Goal: Transaction & Acquisition: Obtain resource

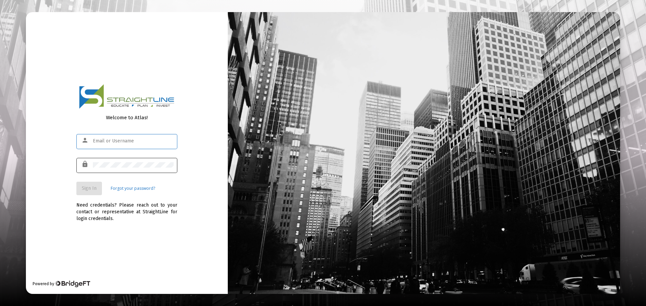
type input "[PERSON_NAME][EMAIL_ADDRESS][DOMAIN_NAME]"
click at [93, 186] on span "Sign In" at bounding box center [89, 189] width 15 height 6
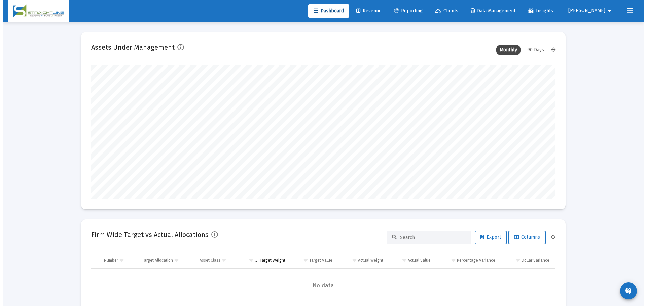
scroll to position [135, 250]
click at [455, 10] on span "Clients" at bounding box center [443, 11] width 23 height 6
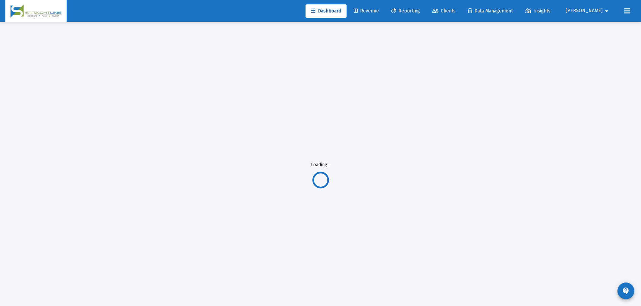
click at [420, 11] on span "Reporting" at bounding box center [405, 11] width 29 height 6
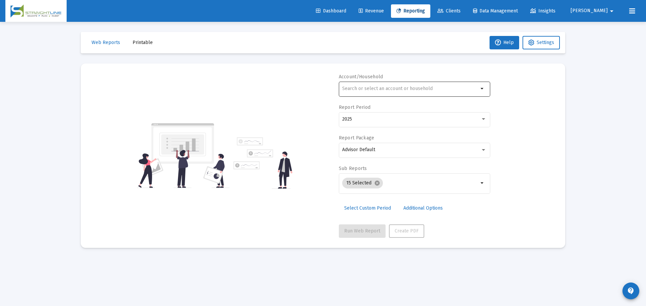
click at [380, 85] on div at bounding box center [410, 88] width 136 height 16
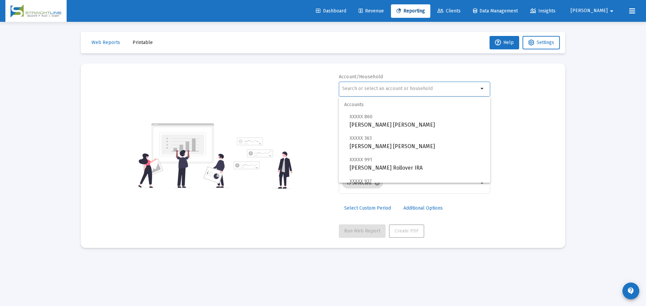
click at [380, 88] on input "text" at bounding box center [410, 88] width 136 height 5
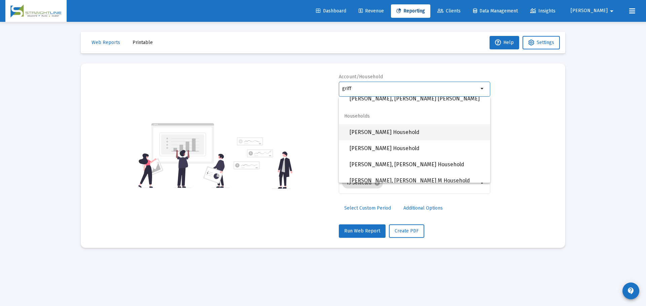
scroll to position [404, 0]
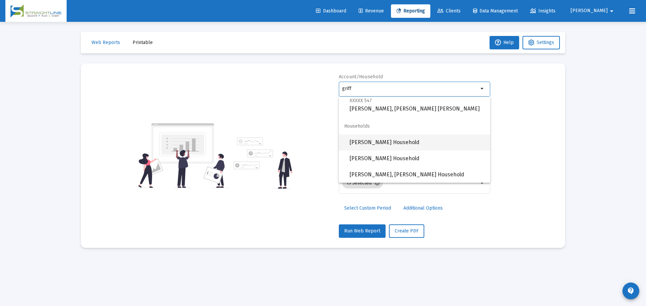
click at [397, 141] on span "[PERSON_NAME] Household" at bounding box center [416, 143] width 135 height 16
type input "[PERSON_NAME] Household"
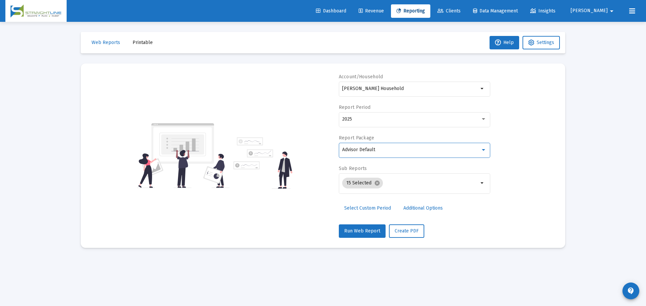
click at [388, 149] on div "Advisor Default" at bounding box center [411, 149] width 138 height 5
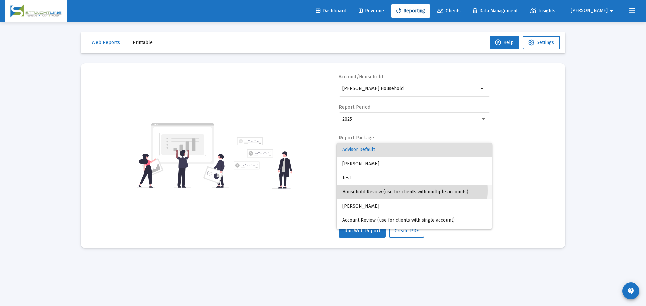
click at [410, 191] on span "Household Review (use for clients with multiple accounts)" at bounding box center [414, 192] width 144 height 14
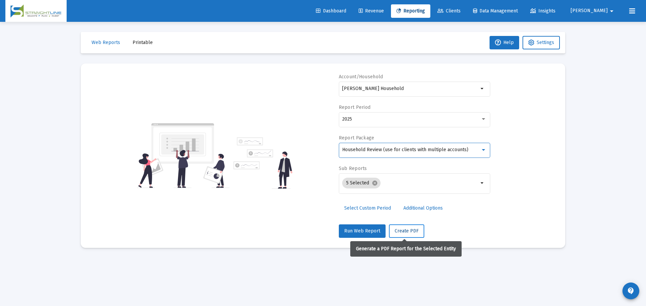
click at [411, 232] on span "Create PDF" at bounding box center [406, 231] width 24 height 6
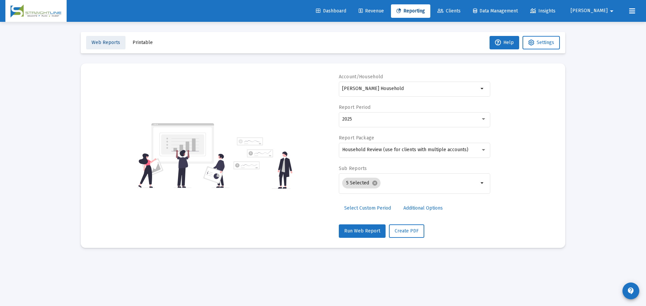
click at [117, 40] on span "Web Reports" at bounding box center [105, 43] width 29 height 6
click at [101, 40] on span "Web Reports" at bounding box center [105, 43] width 29 height 6
click at [114, 46] on button "Web Reports" at bounding box center [105, 42] width 39 height 13
click at [141, 44] on span "Printable" at bounding box center [143, 43] width 20 height 6
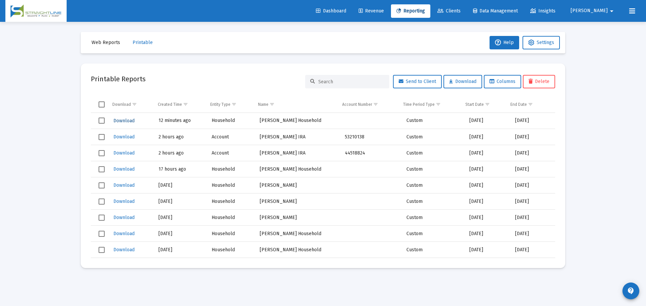
click at [122, 119] on span "Download" at bounding box center [123, 121] width 21 height 6
click at [425, 10] on span "Reporting" at bounding box center [410, 11] width 29 height 6
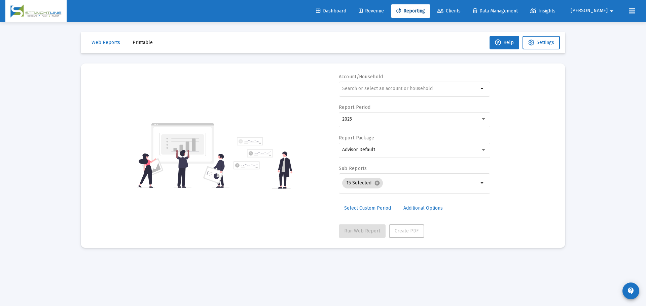
click at [377, 209] on span "Select Custom Period" at bounding box center [367, 208] width 47 height 6
click at [389, 118] on input at bounding box center [372, 119] width 61 height 5
click at [404, 117] on button "Open calendar" at bounding box center [408, 119] width 10 height 10
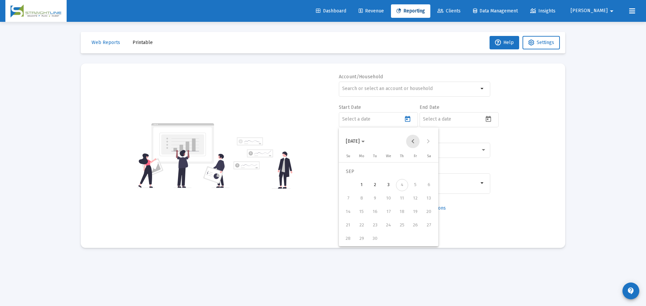
click at [412, 142] on button "Previous month" at bounding box center [412, 141] width 13 height 13
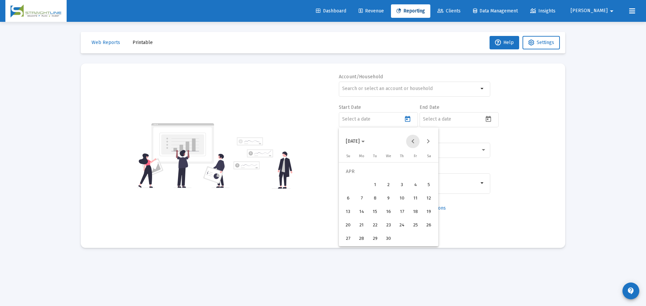
click at [412, 142] on button "Previous month" at bounding box center [412, 141] width 13 height 13
click at [360, 142] on span "[DATE]" at bounding box center [353, 142] width 14 height 6
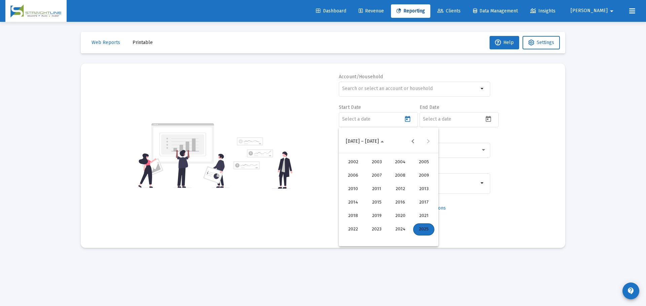
click at [401, 230] on div "2024" at bounding box center [399, 230] width 21 height 12
click at [355, 174] on div "JAN" at bounding box center [352, 176] width 21 height 12
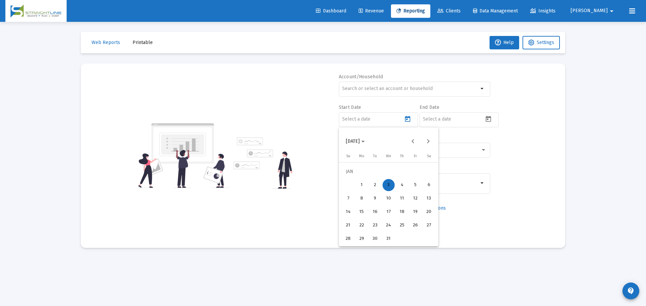
click at [363, 183] on div "1" at bounding box center [361, 185] width 12 height 12
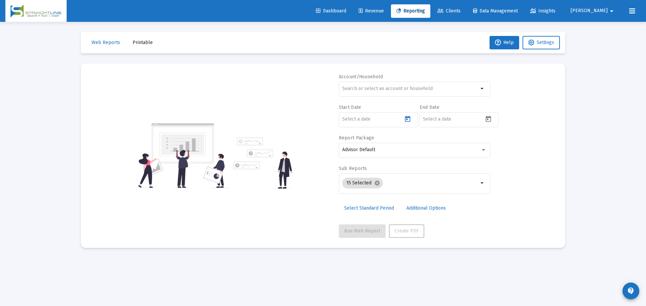
type input "[DATE]"
click at [486, 120] on icon "Open calendar" at bounding box center [488, 119] width 7 height 7
click at [451, 140] on button "[DATE]" at bounding box center [436, 141] width 30 height 13
click at [481, 231] on div "2024" at bounding box center [480, 230] width 21 height 12
click at [497, 202] on div "DEC" at bounding box center [504, 203] width 21 height 12
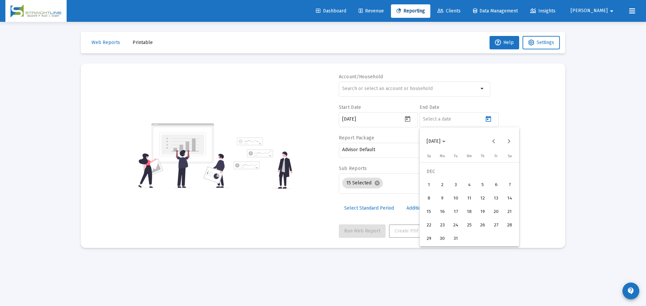
click at [459, 236] on div "31" at bounding box center [456, 239] width 12 height 12
type input "[DATE]"
click at [372, 82] on div at bounding box center [410, 88] width 136 height 16
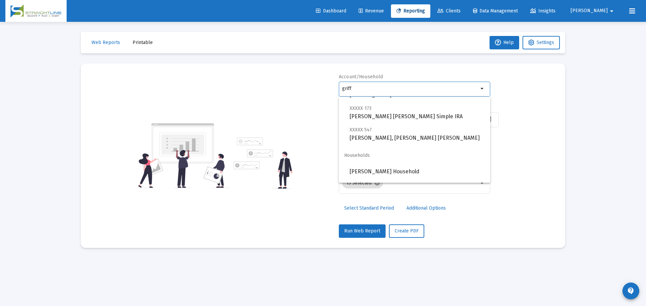
scroll to position [404, 0]
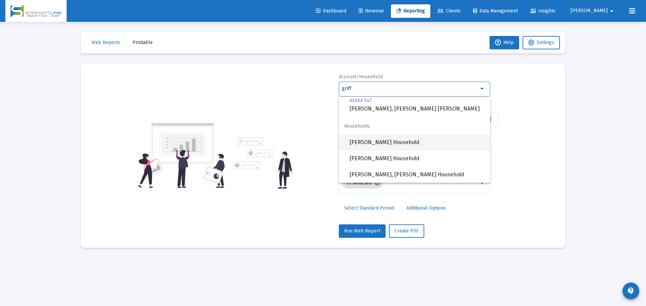
click at [393, 144] on span "[PERSON_NAME] Household" at bounding box center [416, 143] width 135 height 16
type input "[PERSON_NAME] Household"
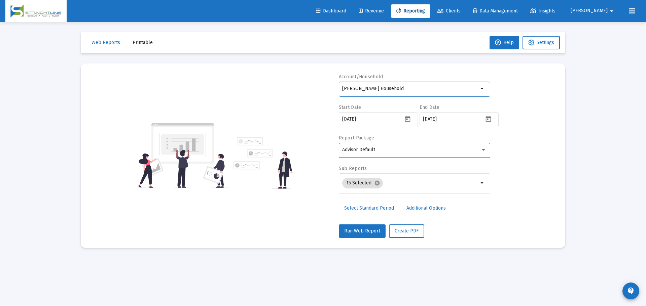
click at [389, 153] on div "Advisor Default" at bounding box center [414, 150] width 144 height 16
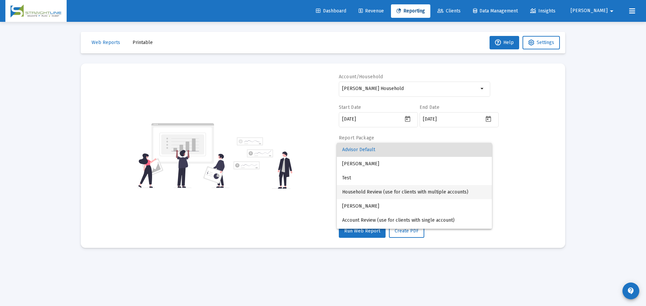
click at [404, 194] on span "Household Review (use for clients with multiple accounts)" at bounding box center [414, 192] width 144 height 14
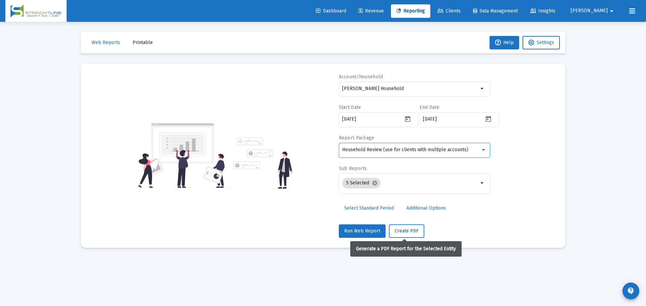
click at [398, 231] on span "Create PDF" at bounding box center [406, 231] width 24 height 6
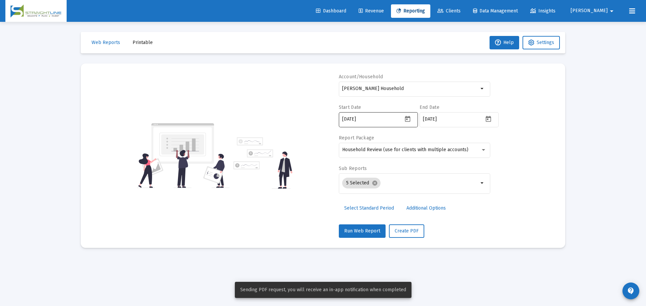
click at [405, 118] on icon "Open calendar" at bounding box center [407, 119] width 7 height 7
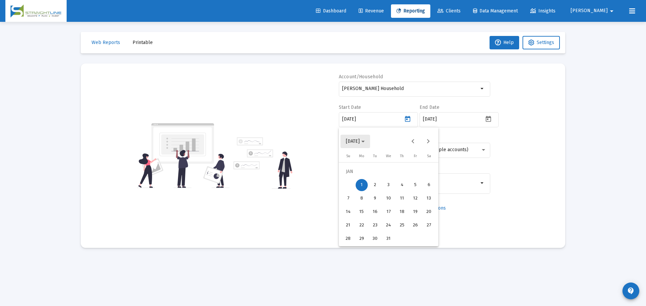
click at [365, 143] on span "[DATE]" at bounding box center [355, 142] width 19 height 6
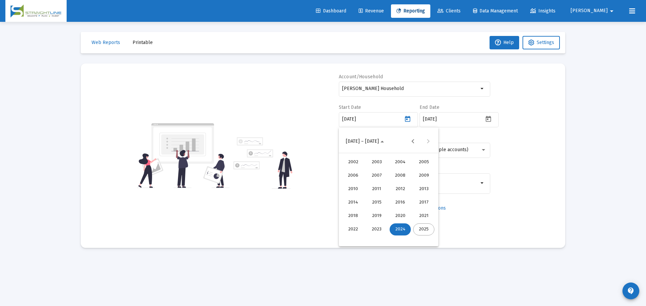
click at [376, 225] on div "2023" at bounding box center [376, 230] width 21 height 12
click at [356, 176] on div "JAN" at bounding box center [352, 176] width 21 height 12
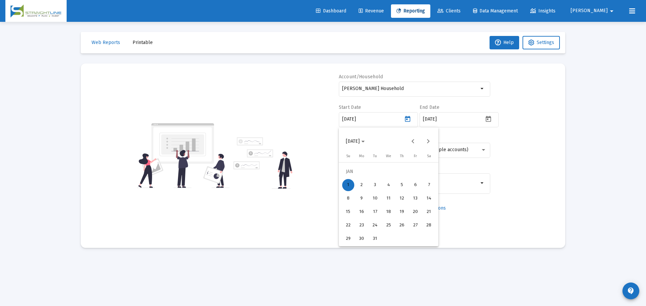
click at [349, 185] on div "1" at bounding box center [348, 185] width 12 height 12
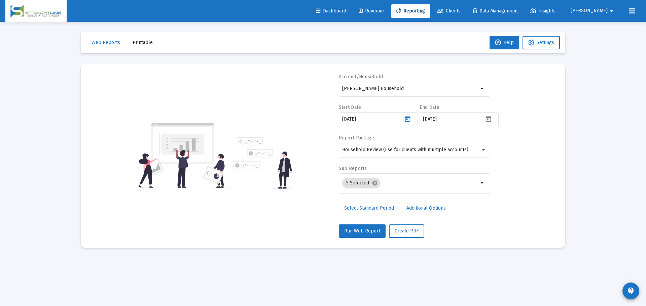
type input "[DATE]"
click at [488, 119] on icon "Open calendar" at bounding box center [488, 119] width 5 height 6
click at [449, 145] on button "[DATE]" at bounding box center [436, 141] width 30 height 13
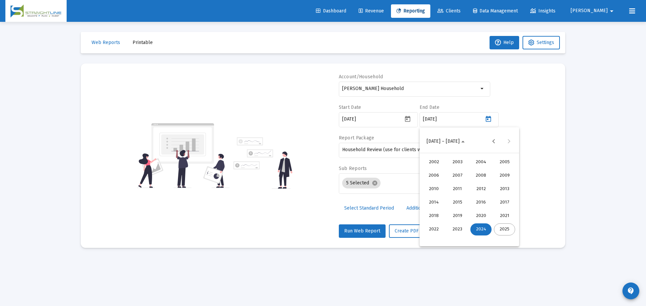
click at [460, 228] on div "2023" at bounding box center [457, 230] width 21 height 12
click at [503, 203] on div "DEC" at bounding box center [504, 203] width 21 height 12
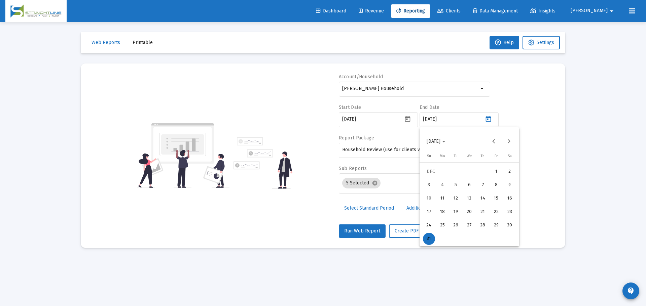
click at [428, 240] on div "31" at bounding box center [429, 239] width 12 height 12
type input "[DATE]"
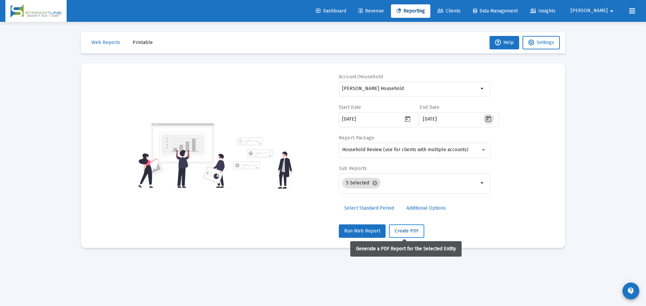
click at [409, 229] on span "Create PDF" at bounding box center [406, 231] width 24 height 6
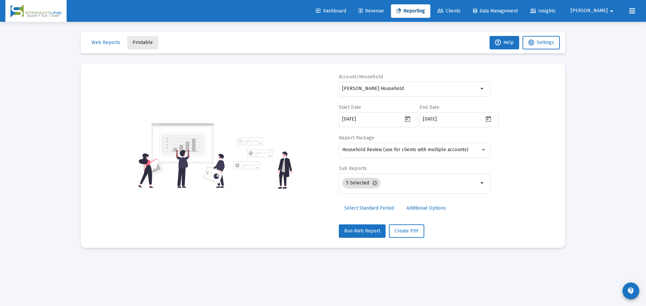
click at [133, 41] on span "Printable" at bounding box center [143, 43] width 20 height 6
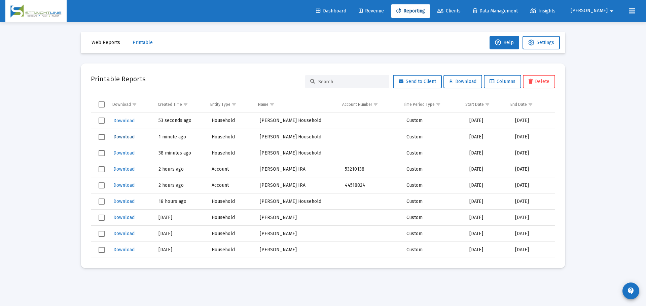
click at [119, 135] on span "Download" at bounding box center [123, 137] width 21 height 6
click at [124, 119] on span "Download" at bounding box center [123, 121] width 21 height 6
